Goal: Browse casually

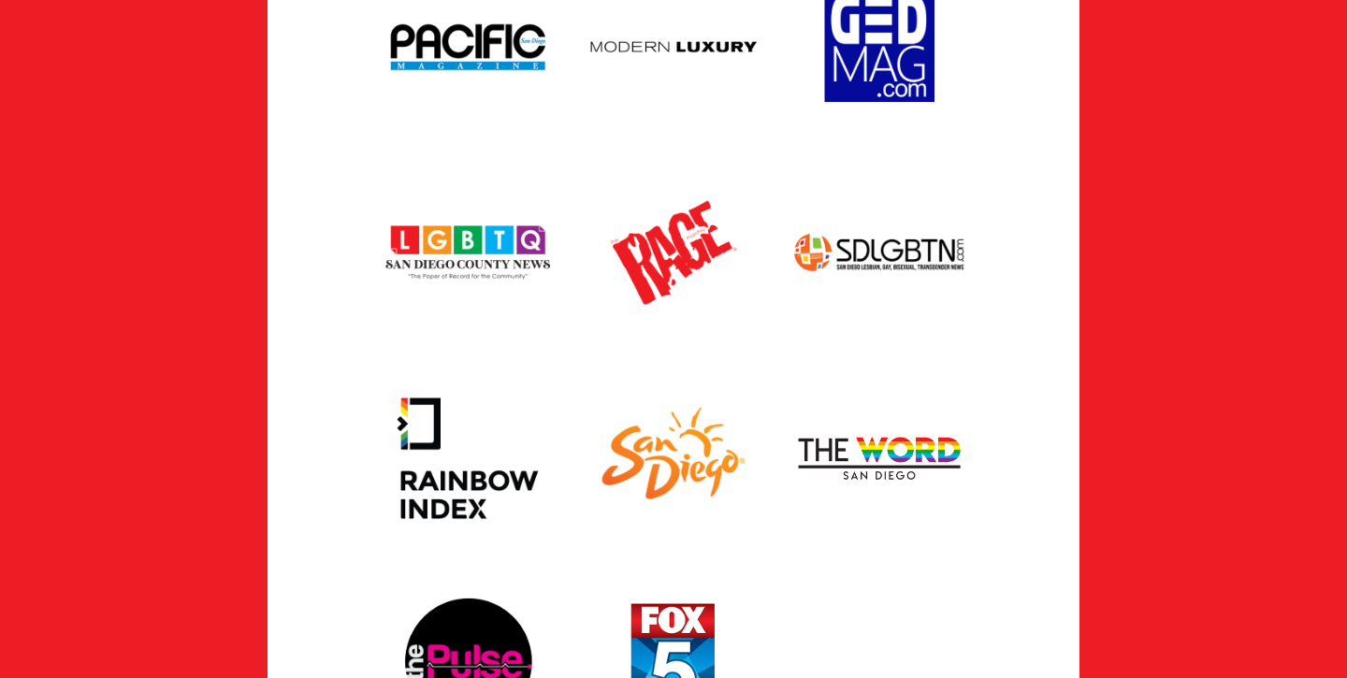
scroll to position [4040, 0]
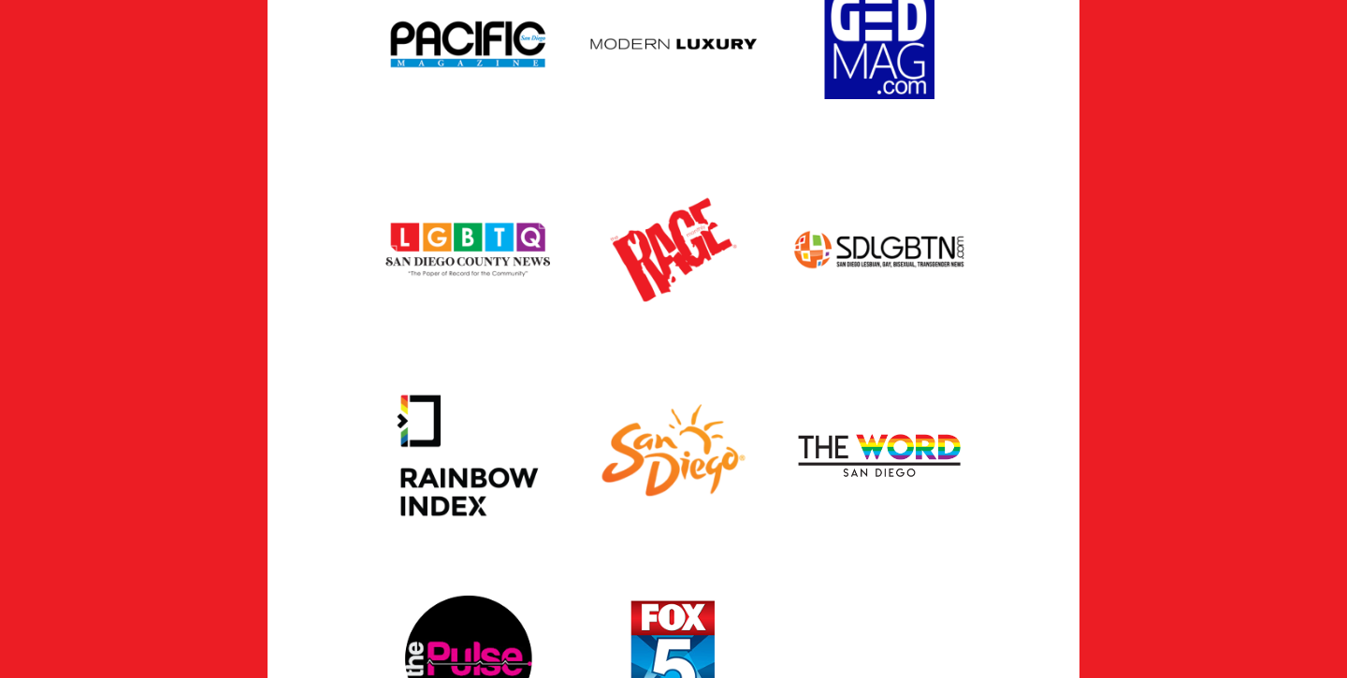
click at [339, 454] on div at bounding box center [673, 352] width 812 height 823
click at [1032, 365] on div at bounding box center [673, 352] width 812 height 823
click at [895, 363] on img at bounding box center [879, 456] width 206 height 206
click at [673, 353] on img at bounding box center [674, 456] width 206 height 206
click at [501, 153] on img at bounding box center [468, 250] width 206 height 206
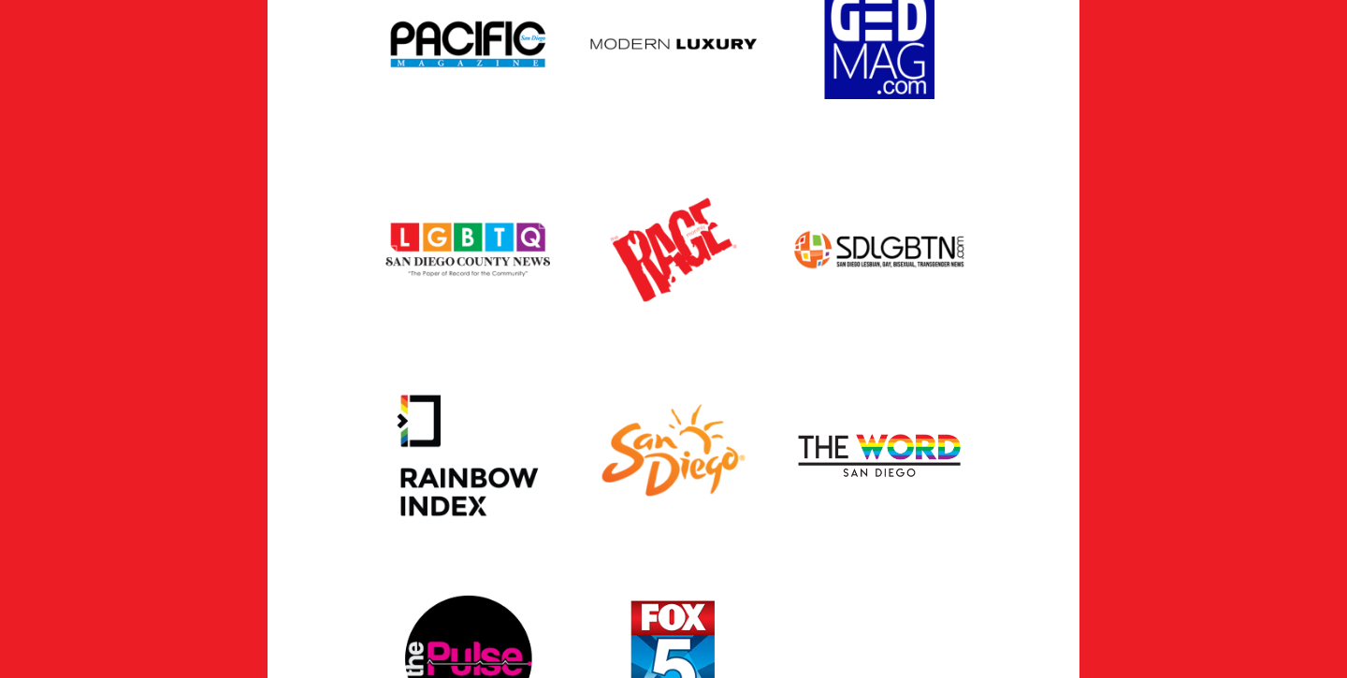
click at [338, 391] on div at bounding box center [673, 352] width 812 height 823
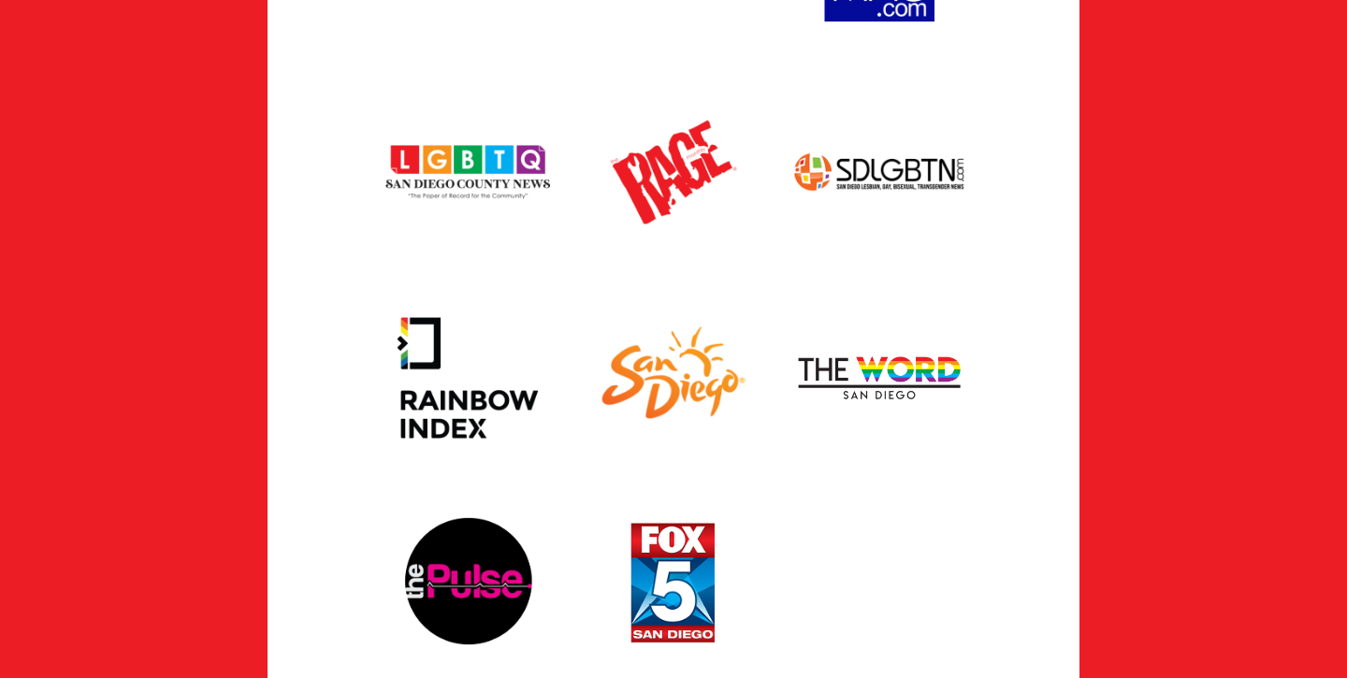
scroll to position [4153, 0]
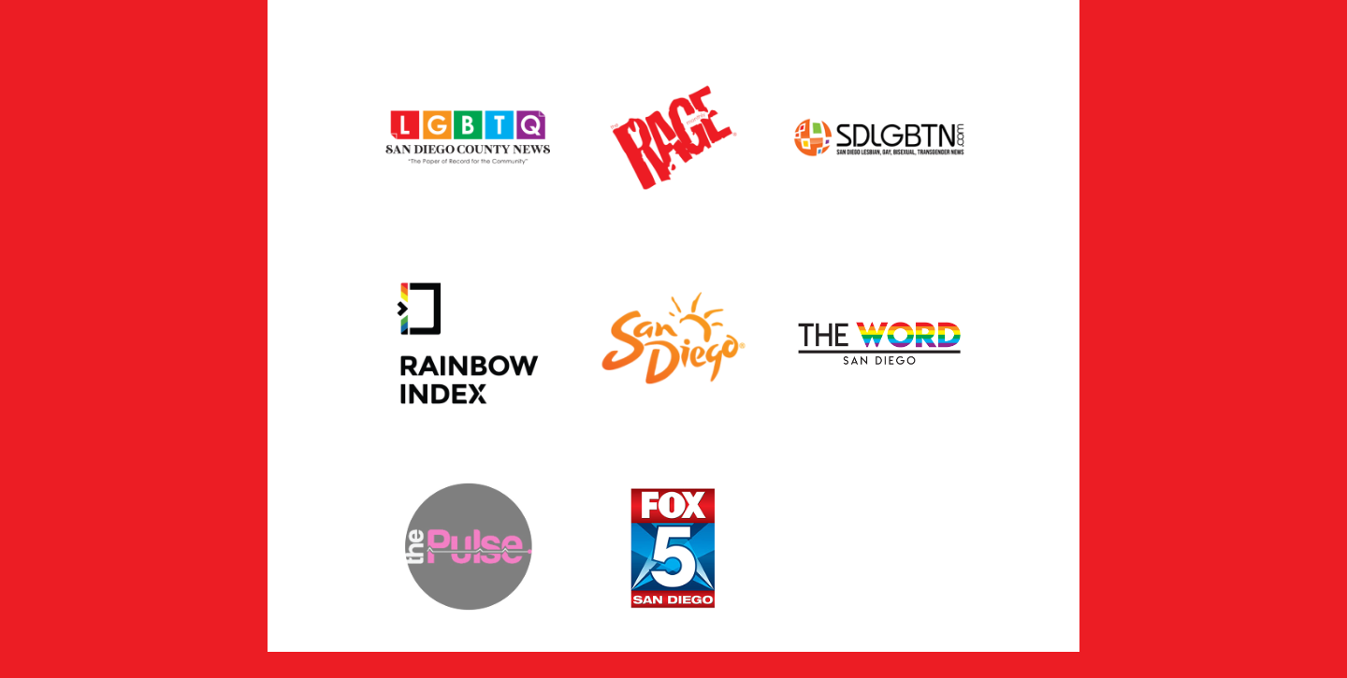
click at [498, 462] on img at bounding box center [468, 549] width 206 height 206
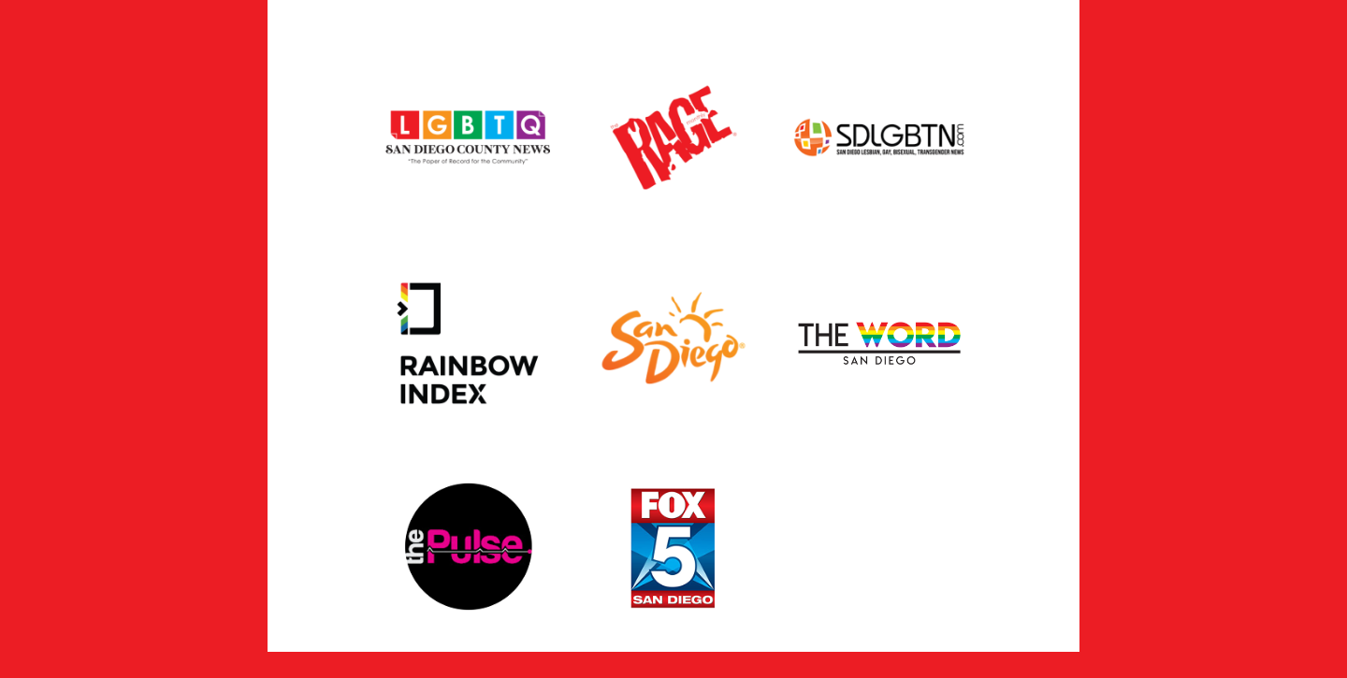
click at [1024, 299] on div at bounding box center [673, 240] width 812 height 823
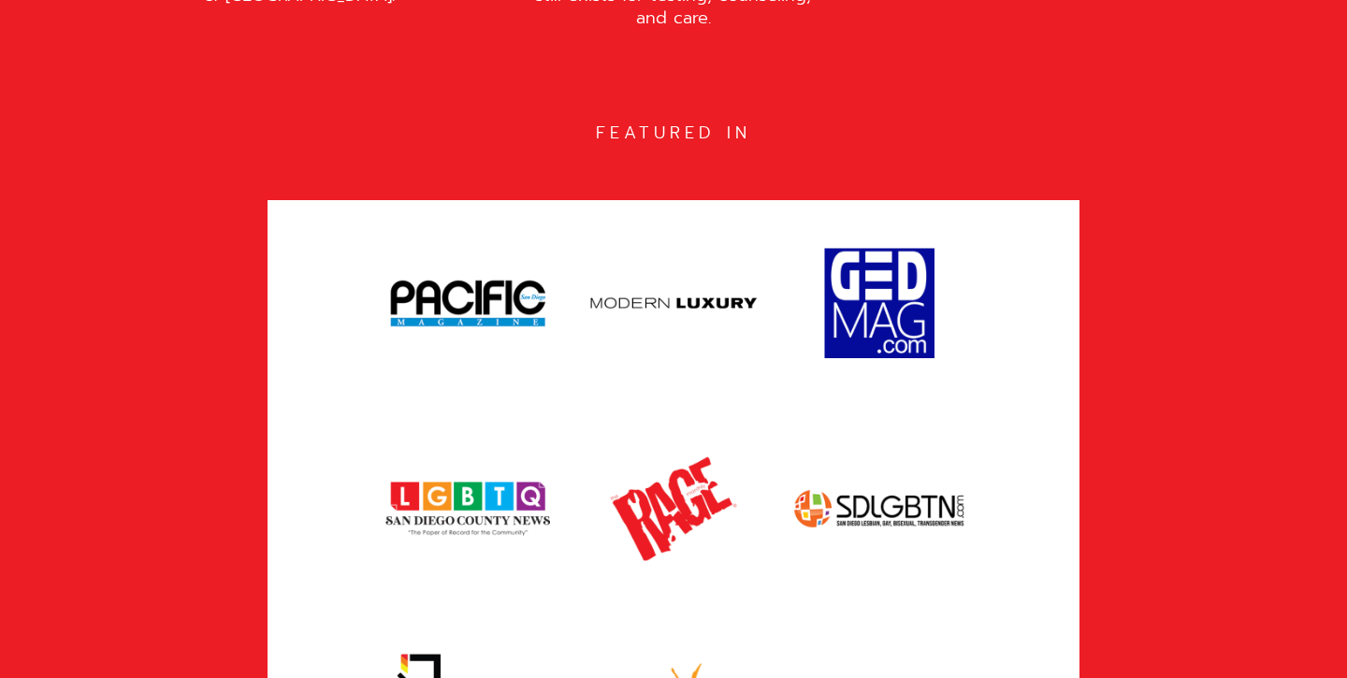
scroll to position [3778, 0]
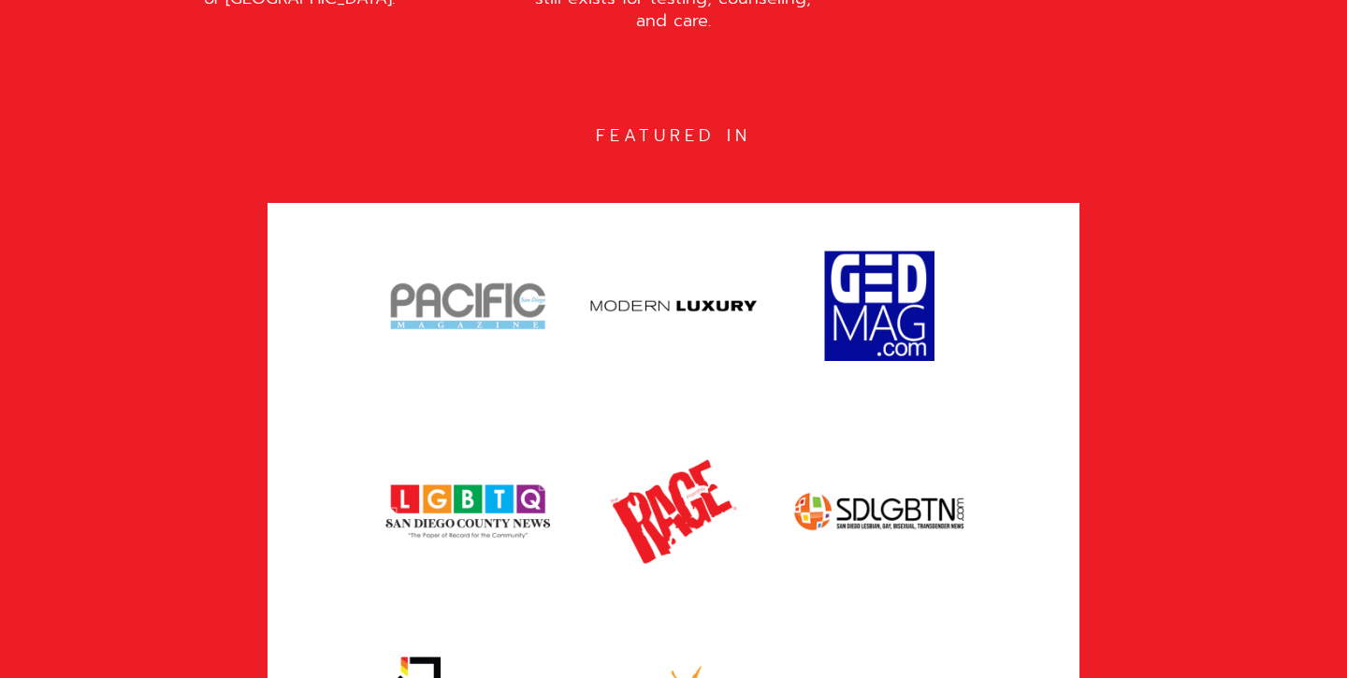
click at [499, 208] on img at bounding box center [468, 306] width 206 height 206
click at [194, 314] on div at bounding box center [674, 614] width 1160 height 823
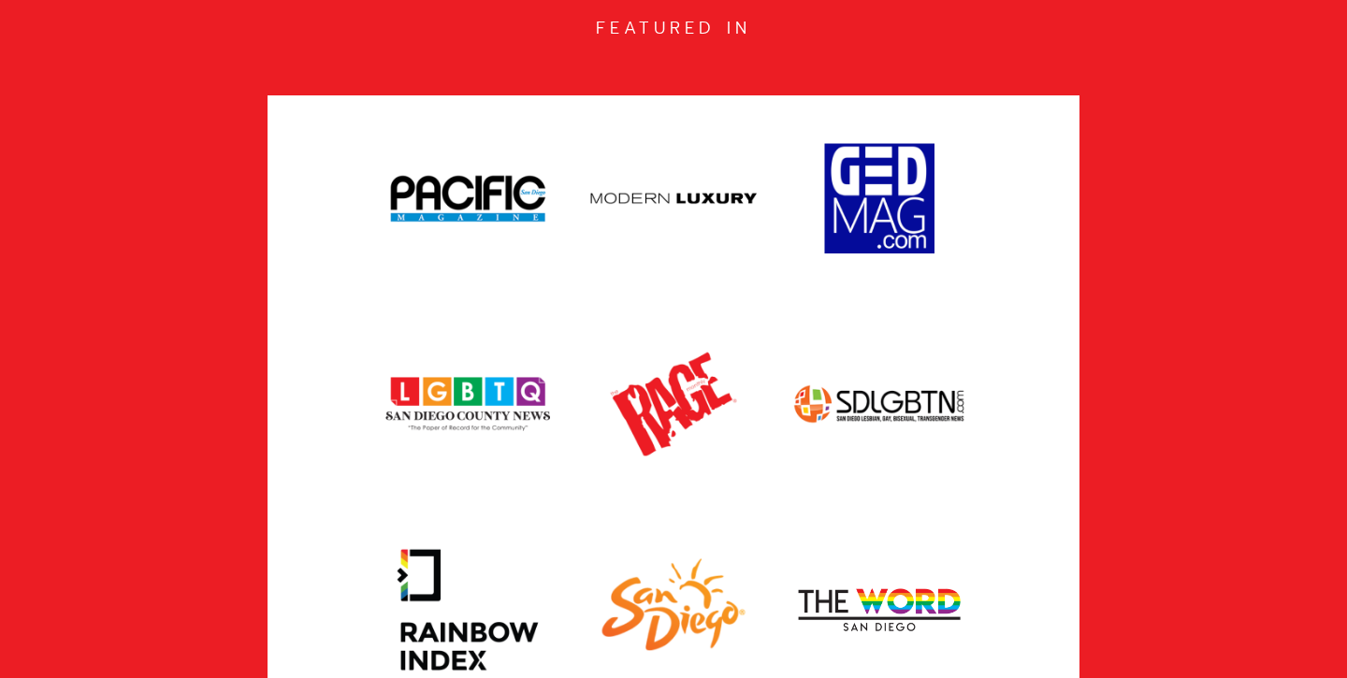
scroll to position [3928, 0]
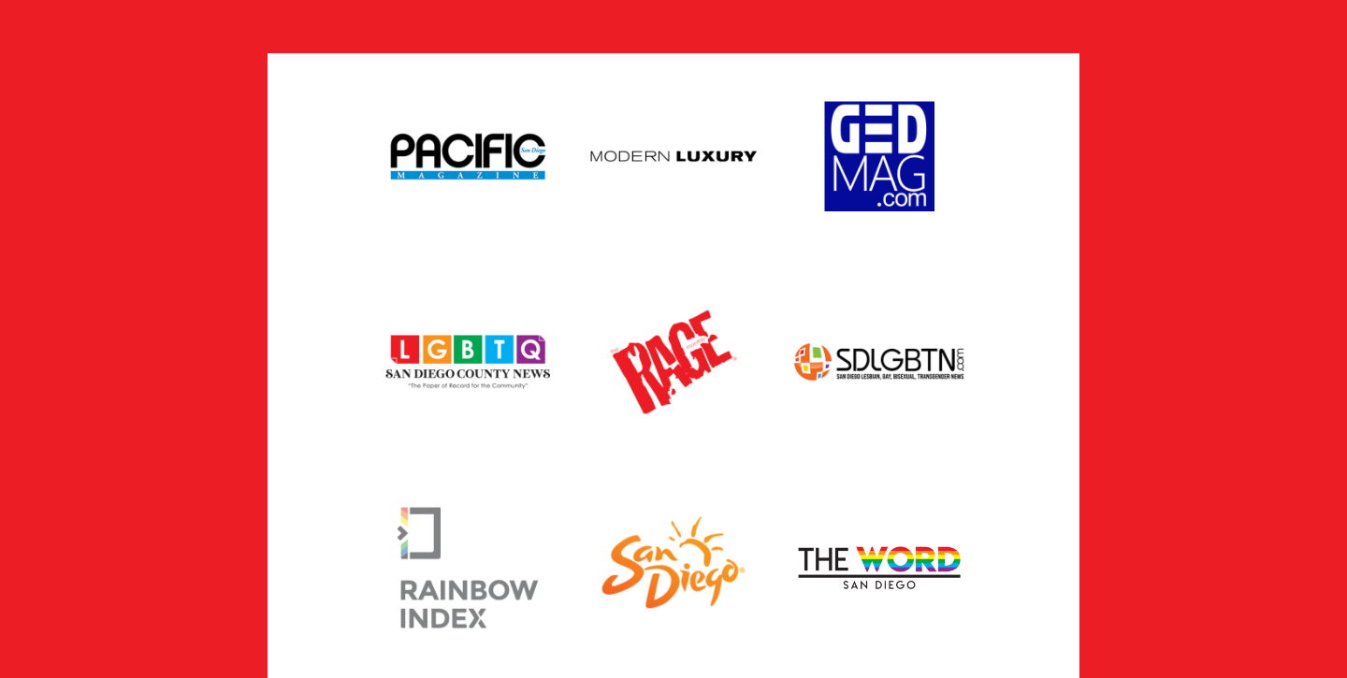
click at [437, 481] on img at bounding box center [468, 568] width 206 height 206
click at [314, 587] on div at bounding box center [673, 464] width 812 height 823
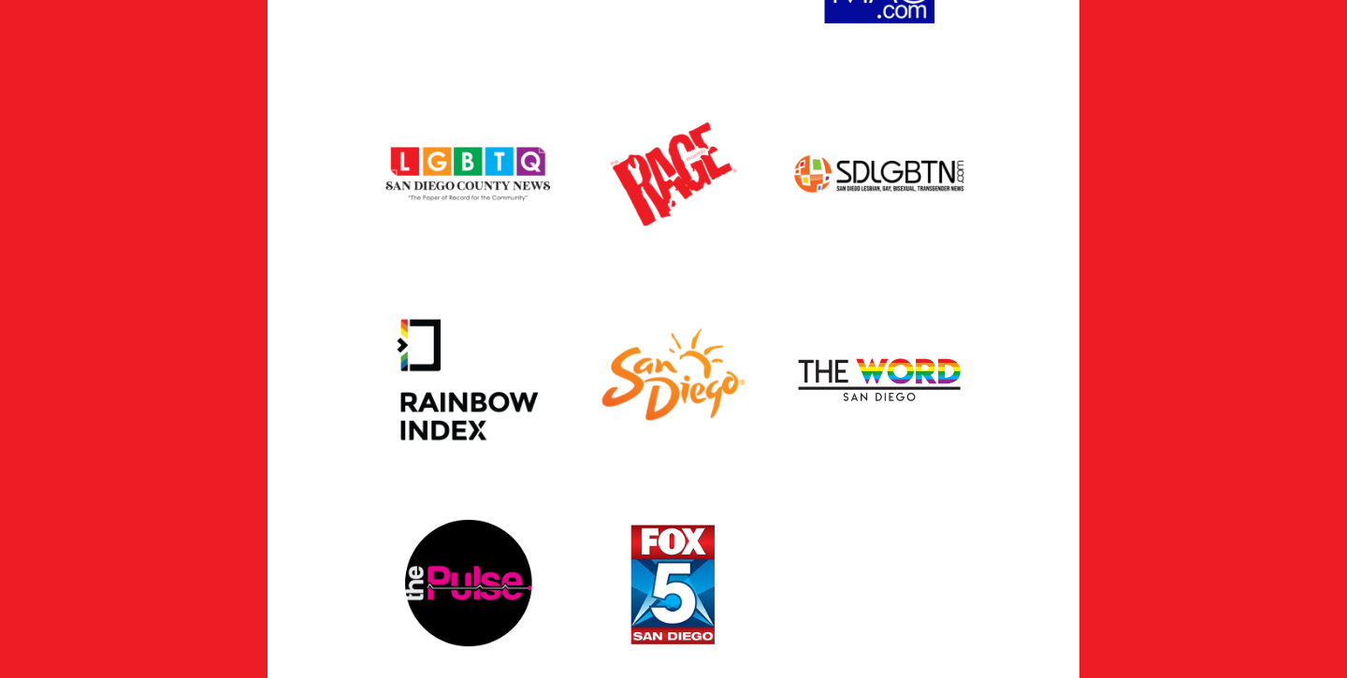
scroll to position [4153, 0]
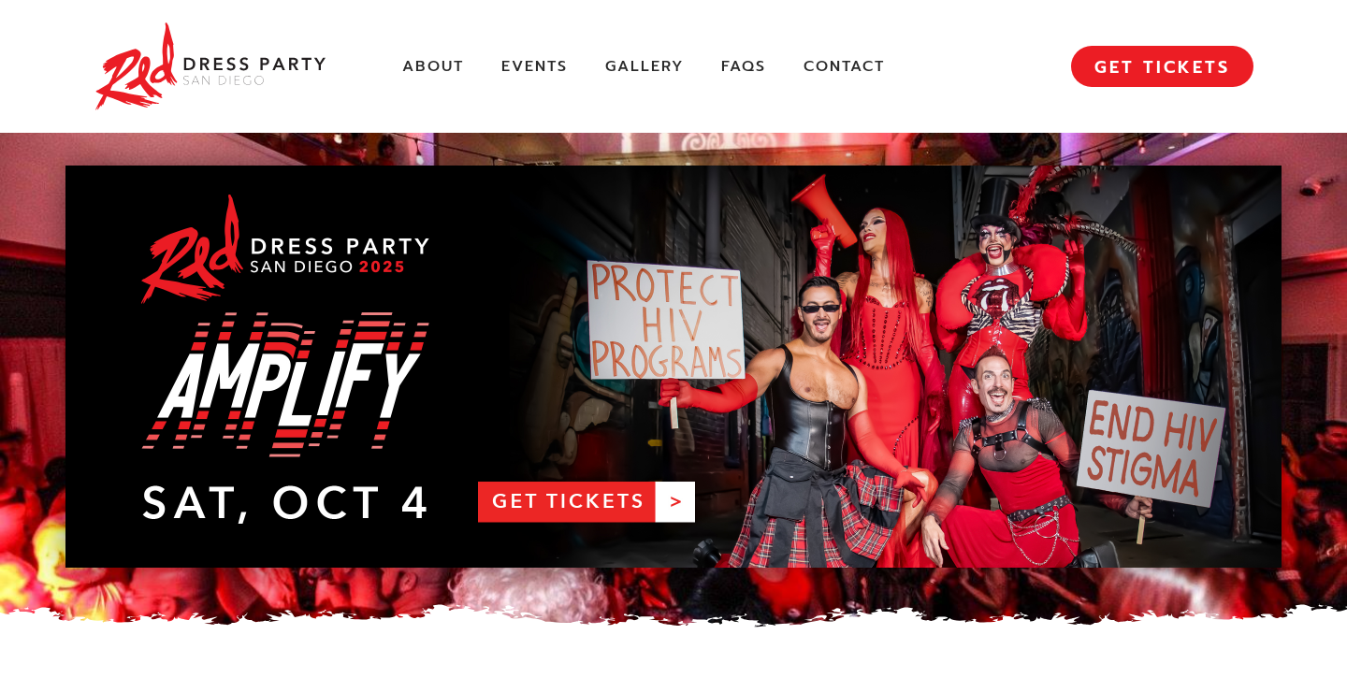
scroll to position [4153, 0]
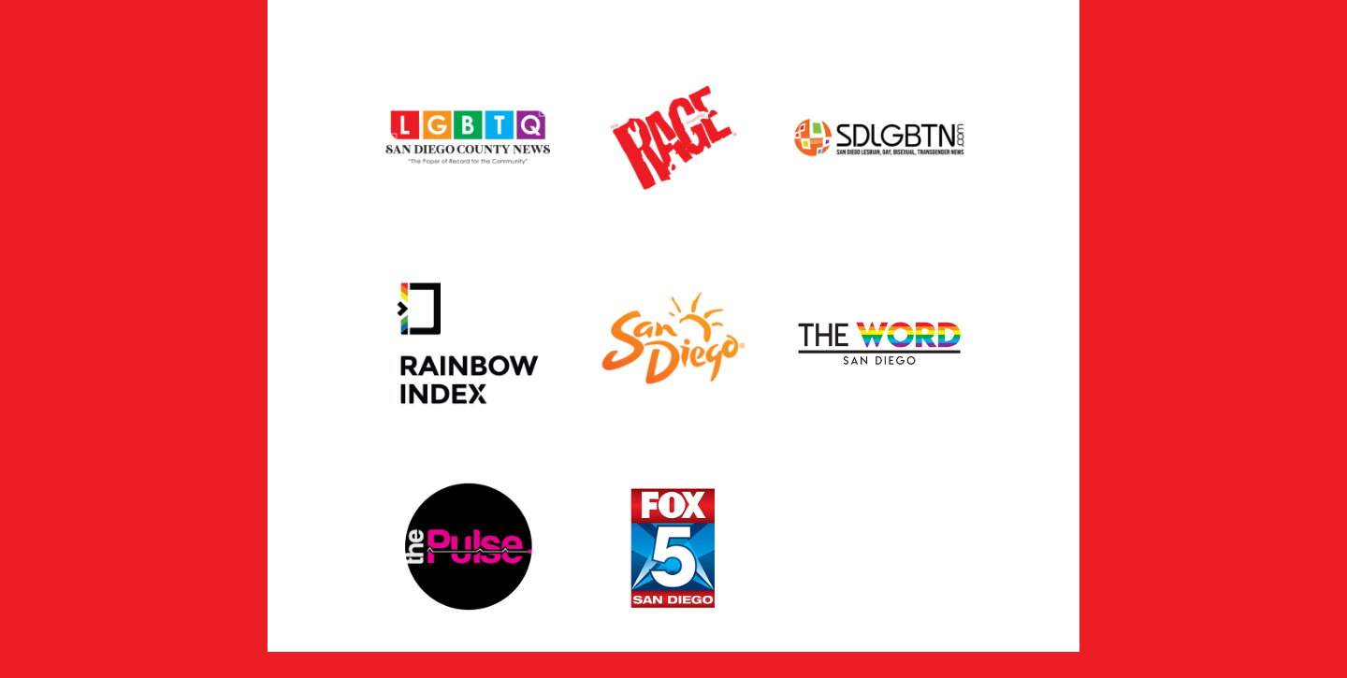
click at [173, 319] on div at bounding box center [674, 240] width 1160 height 823
click at [920, 314] on img at bounding box center [879, 343] width 206 height 206
click at [915, 56] on img at bounding box center [879, 138] width 206 height 206
click at [681, 57] on img at bounding box center [674, 138] width 206 height 206
click at [891, 54] on img at bounding box center [879, 138] width 206 height 206
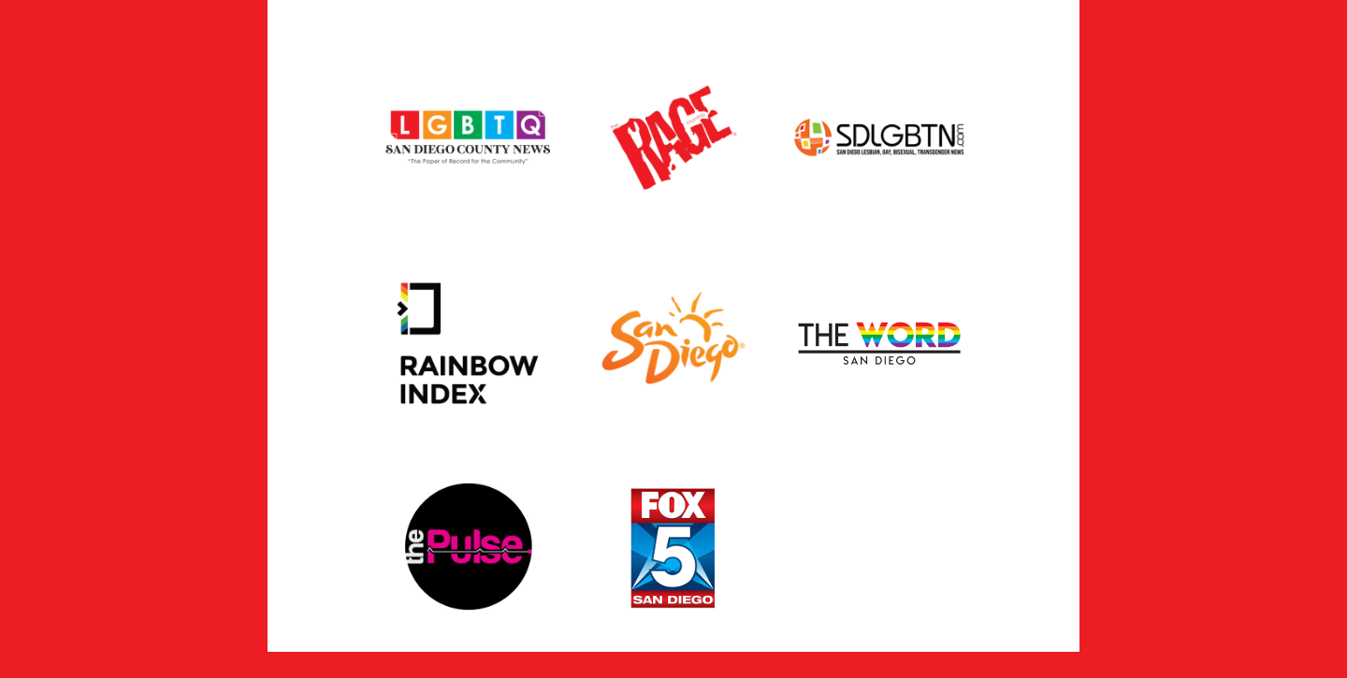
click at [941, 438] on div at bounding box center [673, 240] width 812 height 823
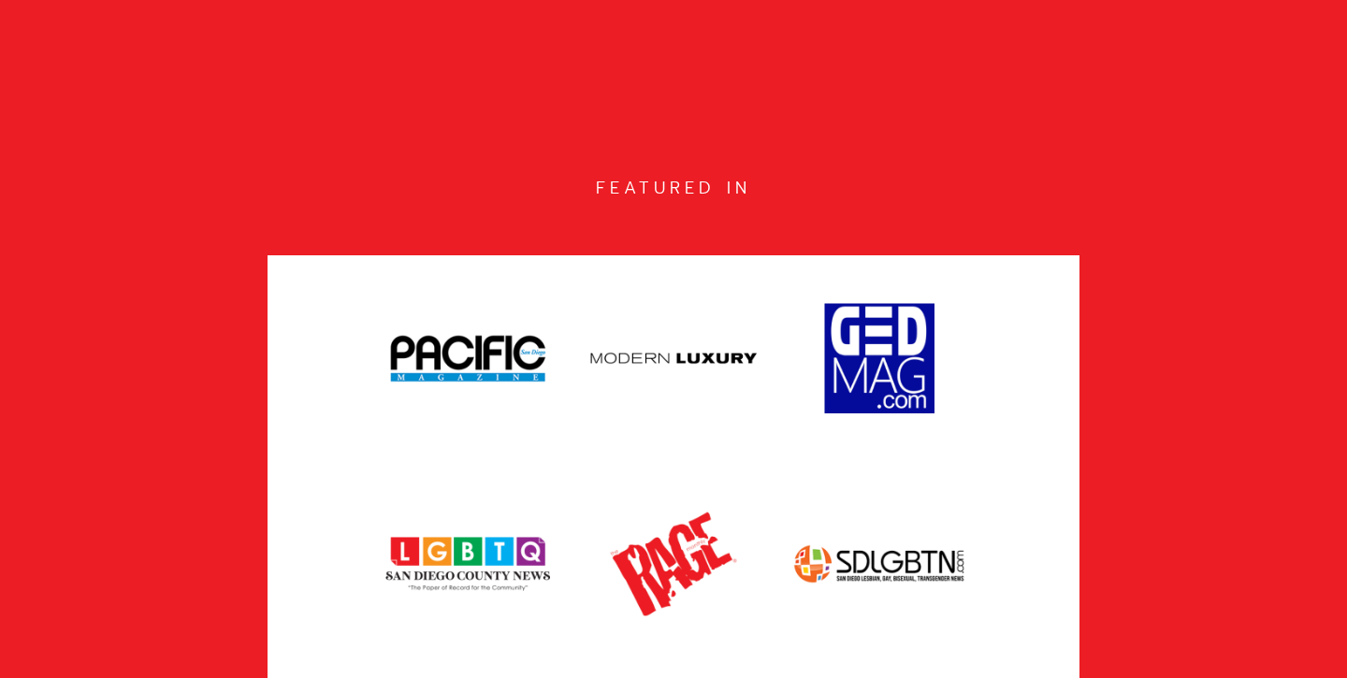
scroll to position [3704, 0]
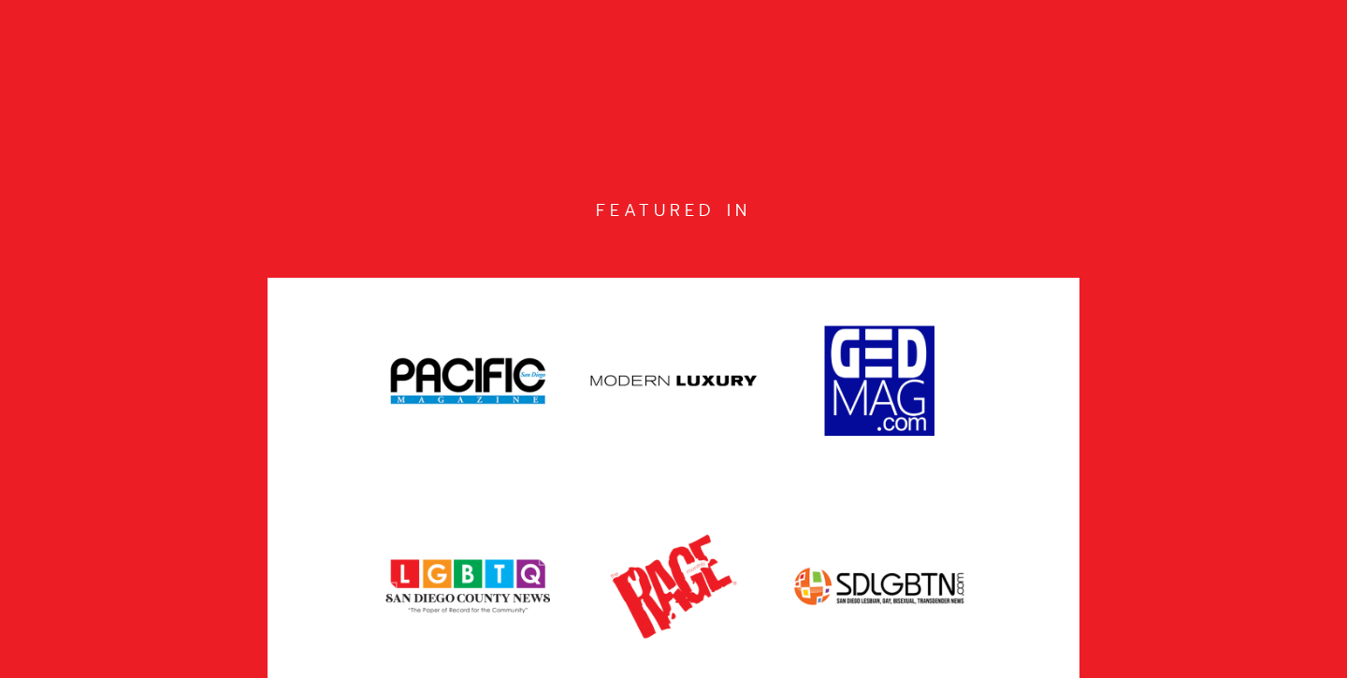
scroll to position [3704, 0]
click at [489, 278] on img at bounding box center [468, 381] width 206 height 206
click at [383, 484] on img at bounding box center [468, 587] width 206 height 206
click at [238, 577] on div at bounding box center [674, 689] width 1160 height 823
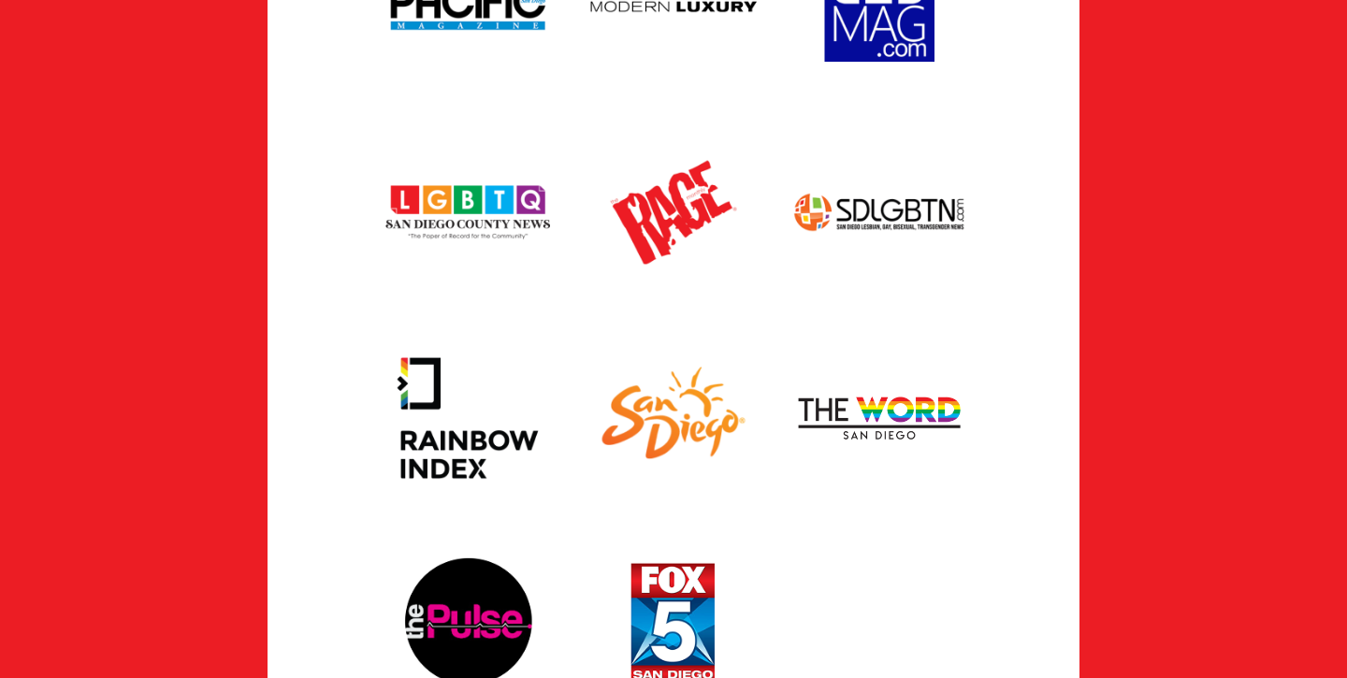
scroll to position [4115, 0]
